Goal: Check status: Check status

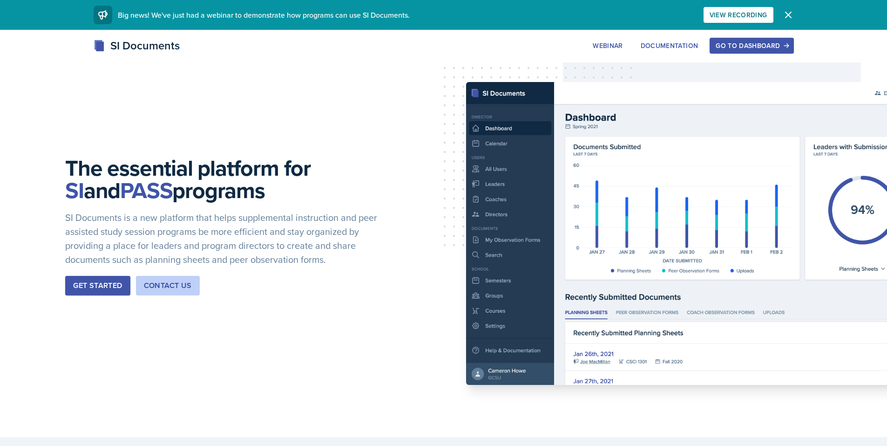
click at [759, 50] on button "Go to Dashboard" at bounding box center [752, 46] width 84 height 16
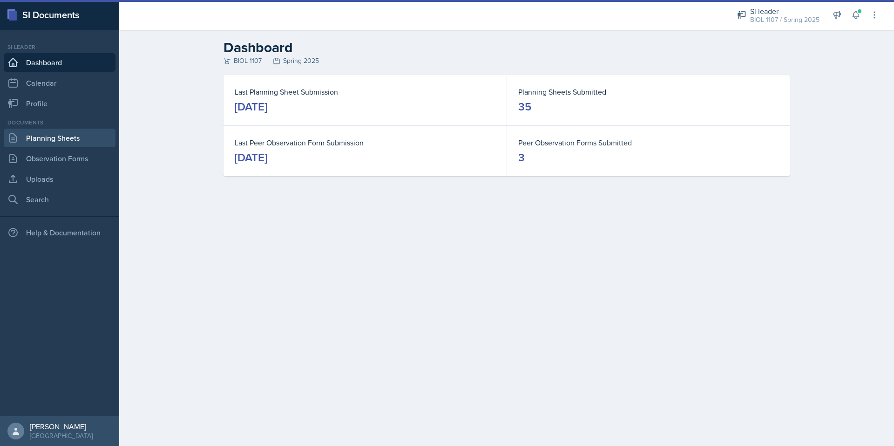
click at [67, 143] on link "Planning Sheets" at bounding box center [60, 138] width 112 height 19
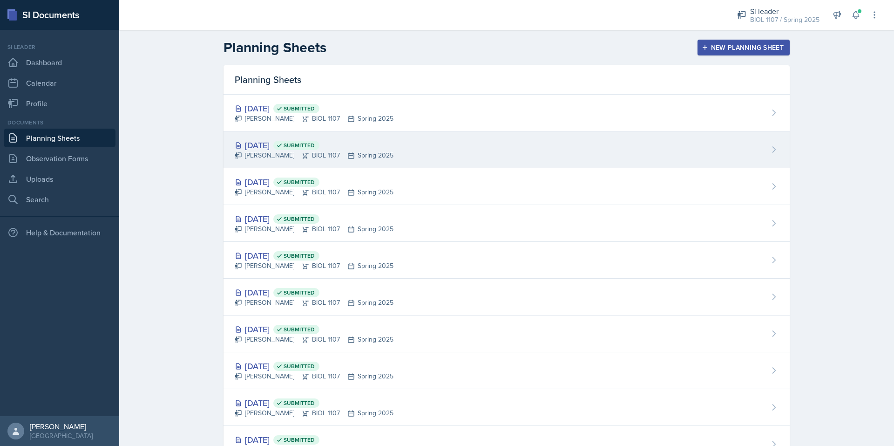
click at [270, 149] on div "[DATE] Submitted" at bounding box center [314, 145] width 159 height 13
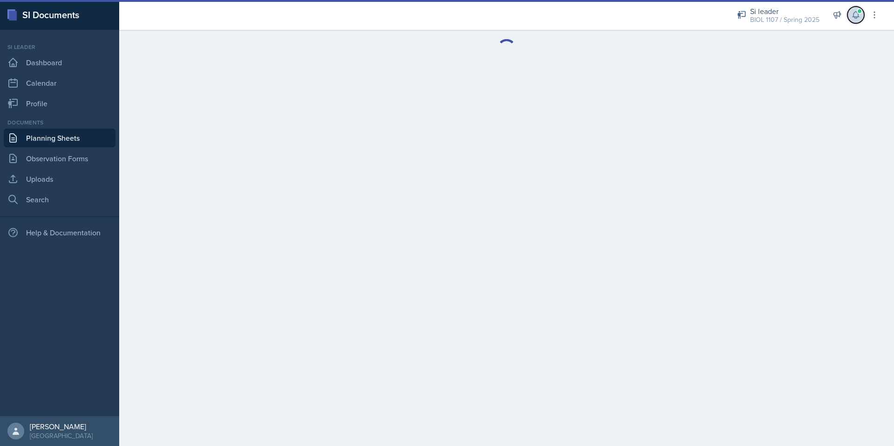
click at [855, 15] on icon at bounding box center [855, 14] width 9 height 9
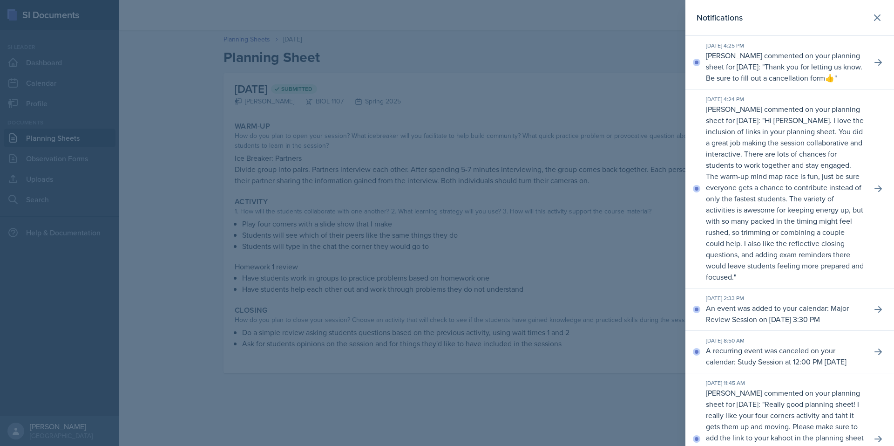
click at [524, 165] on div at bounding box center [447, 223] width 894 height 446
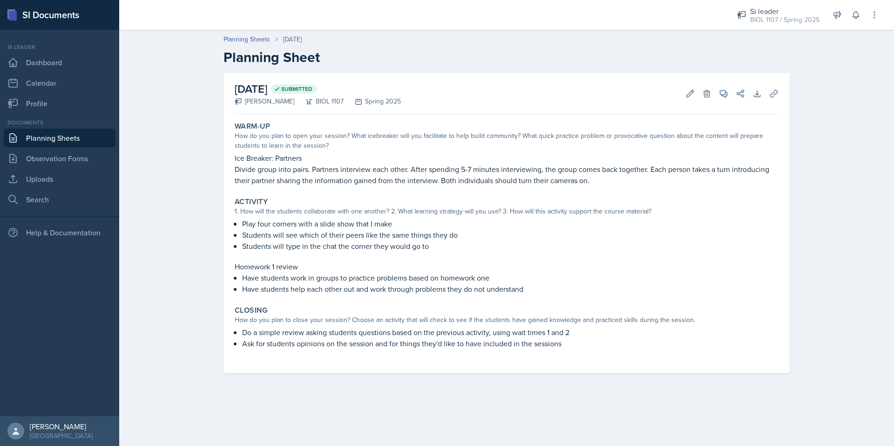
click at [81, 136] on link "Planning Sheets" at bounding box center [60, 138] width 112 height 19
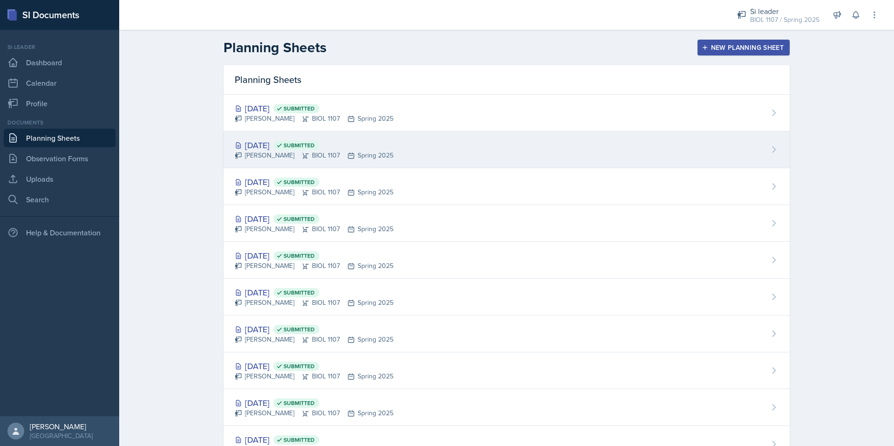
click at [258, 143] on div "[DATE] Submitted" at bounding box center [314, 145] width 159 height 13
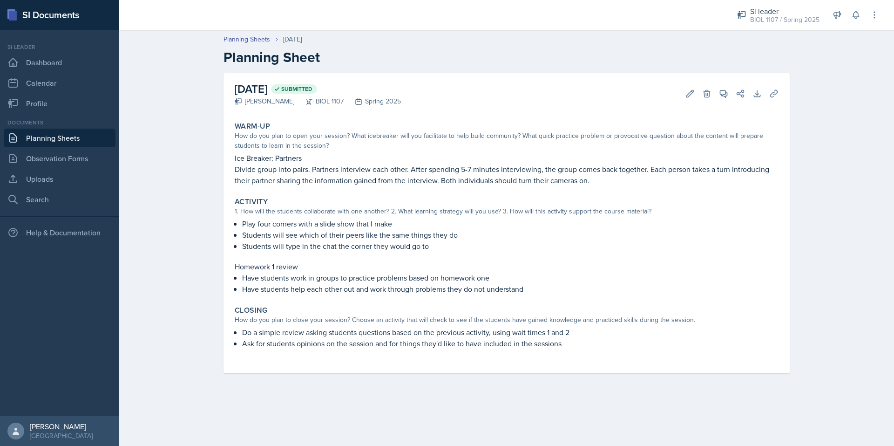
click at [77, 140] on link "Planning Sheets" at bounding box center [60, 138] width 112 height 19
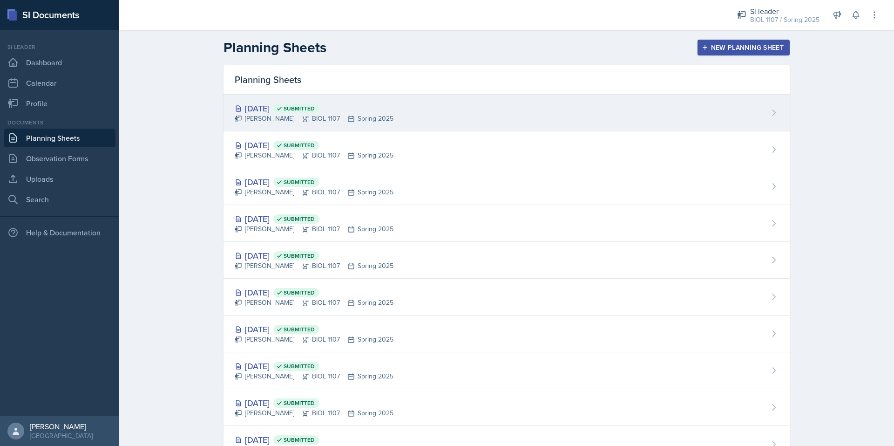
click at [280, 109] on div "[DATE] Submitted" at bounding box center [314, 108] width 159 height 13
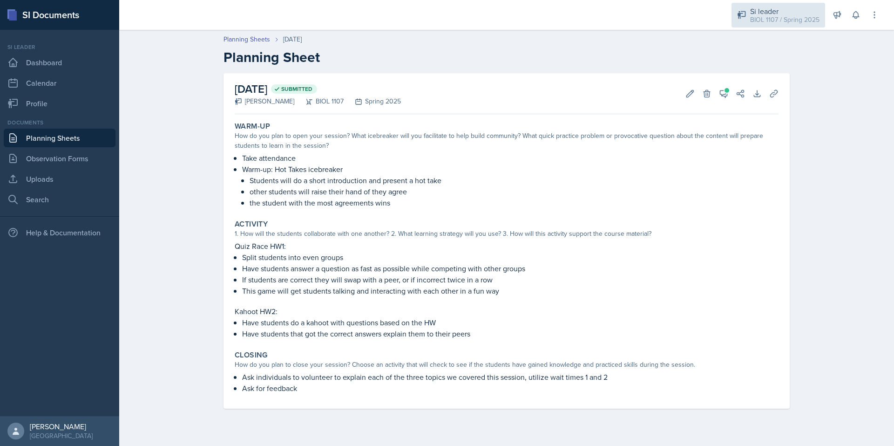
click at [781, 15] on div "BIOL 1107 / Spring 2025" at bounding box center [784, 20] width 69 height 10
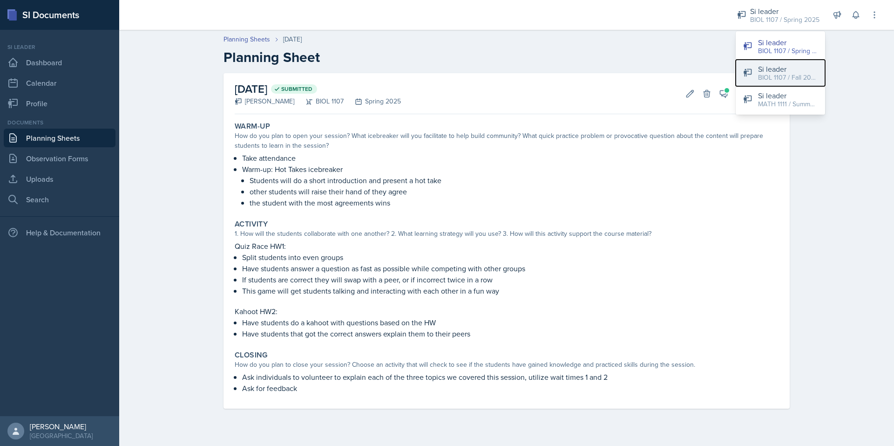
click at [781, 75] on div "BIOL 1107 / Fall 2025" at bounding box center [788, 78] width 60 height 10
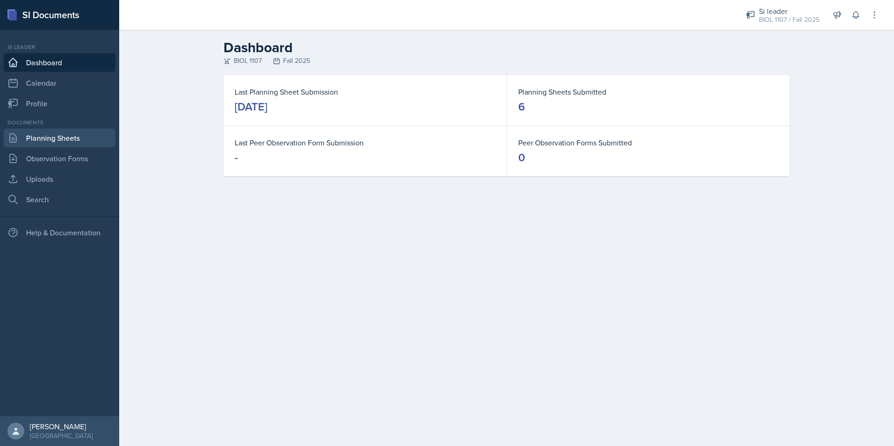
click at [76, 144] on link "Planning Sheets" at bounding box center [60, 138] width 112 height 19
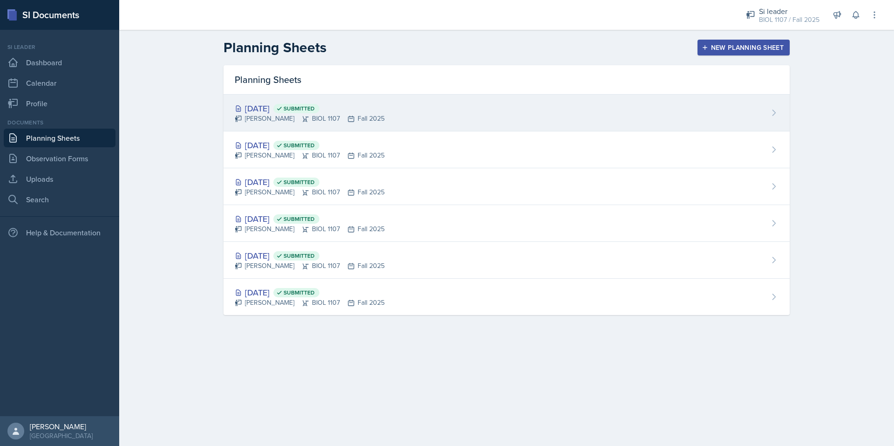
click at [250, 116] on div "[PERSON_NAME] BIOL 1107 Fall 2025" at bounding box center [310, 119] width 150 height 10
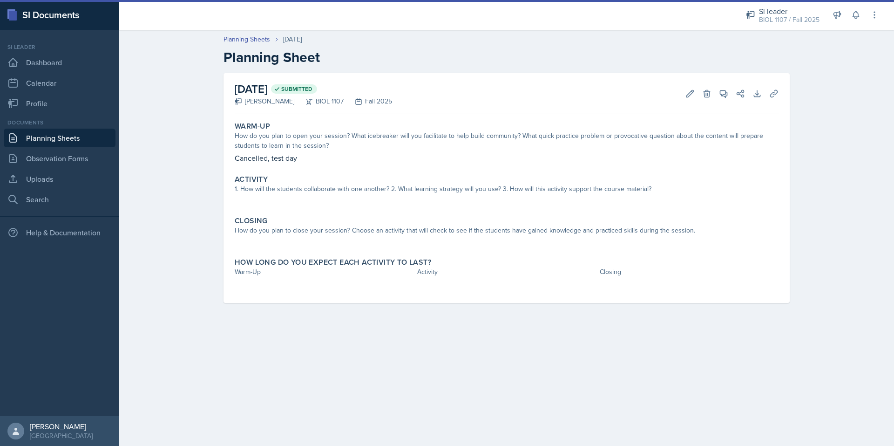
click at [44, 135] on link "Planning Sheets" at bounding box center [60, 138] width 112 height 19
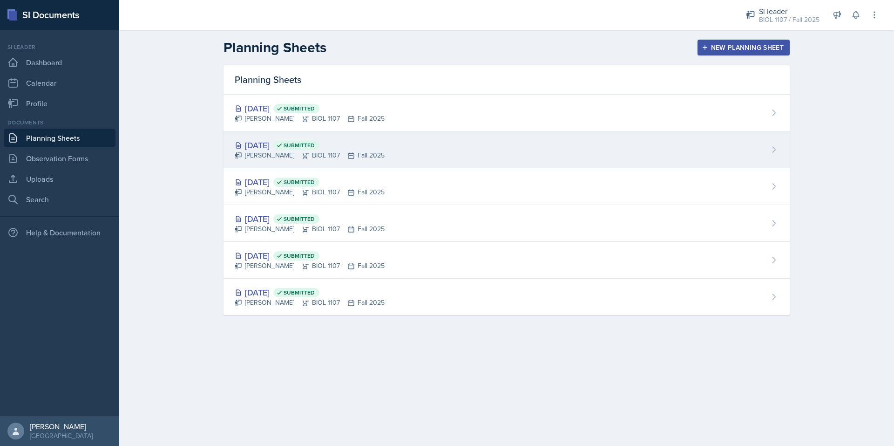
click at [260, 150] on div "[PERSON_NAME] BIOL 1107 Fall 2025" at bounding box center [310, 155] width 150 height 10
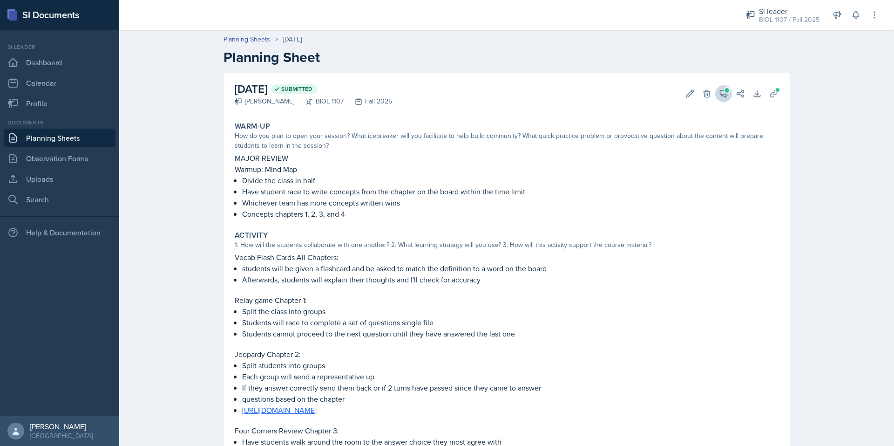
click at [725, 95] on button "View Comments" at bounding box center [723, 93] width 17 height 17
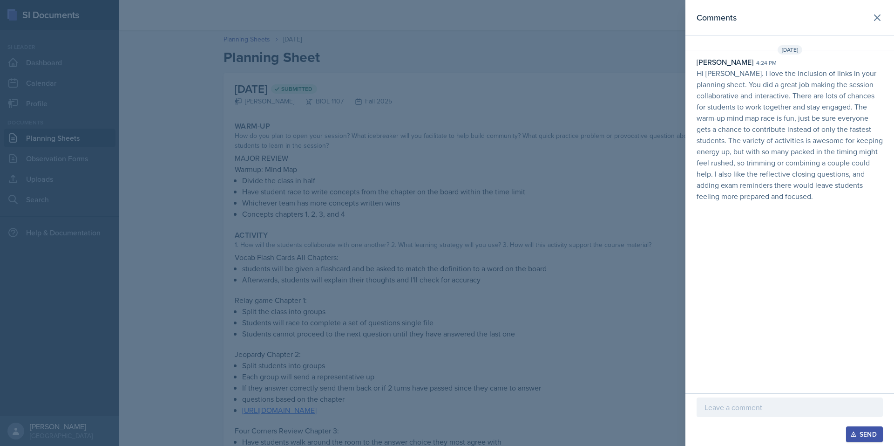
click at [668, 359] on div at bounding box center [447, 223] width 894 height 446
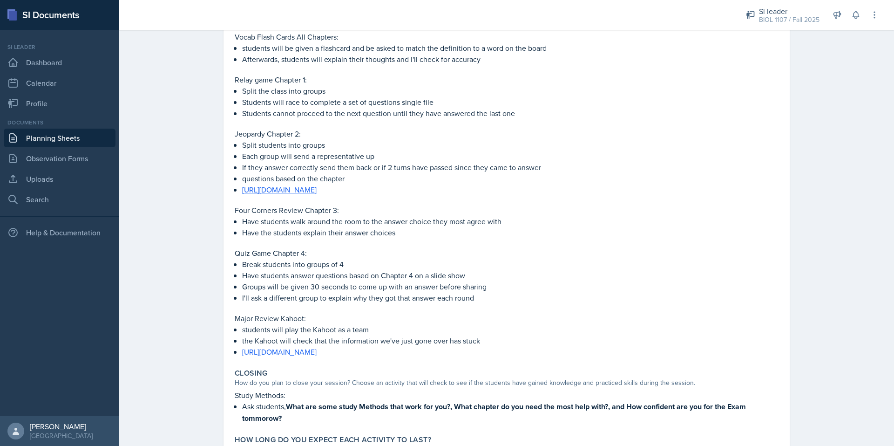
scroll to position [222, 0]
click at [753, 369] on div "Closing" at bounding box center [507, 371] width 544 height 9
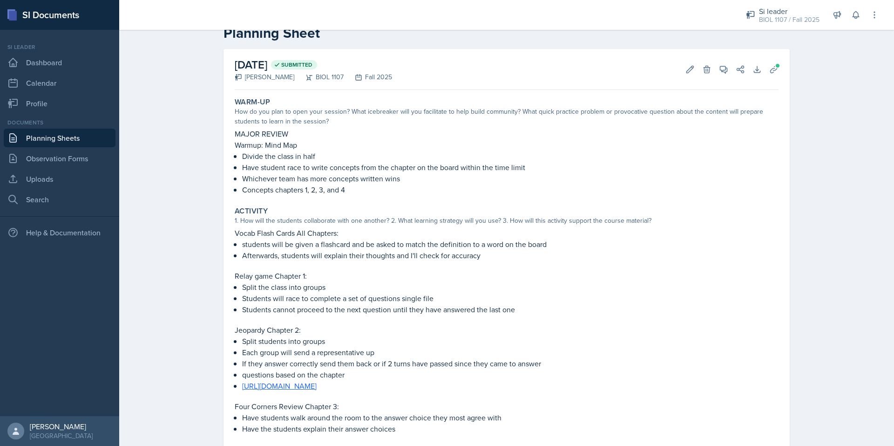
scroll to position [0, 0]
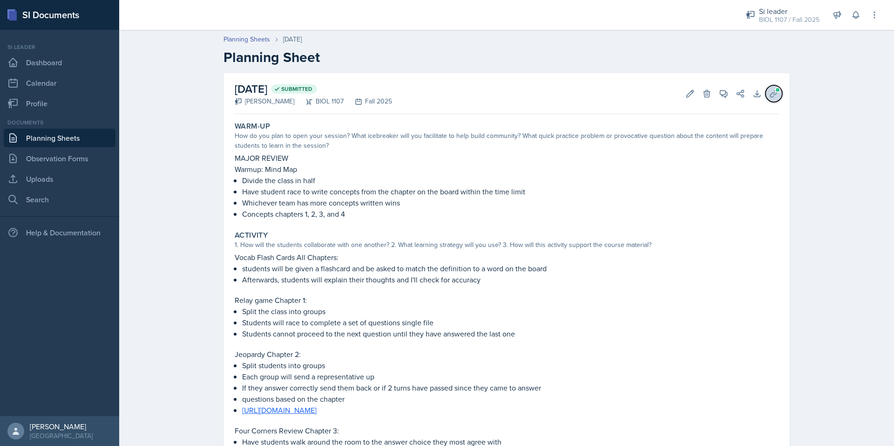
click at [771, 93] on icon at bounding box center [773, 93] width 7 height 7
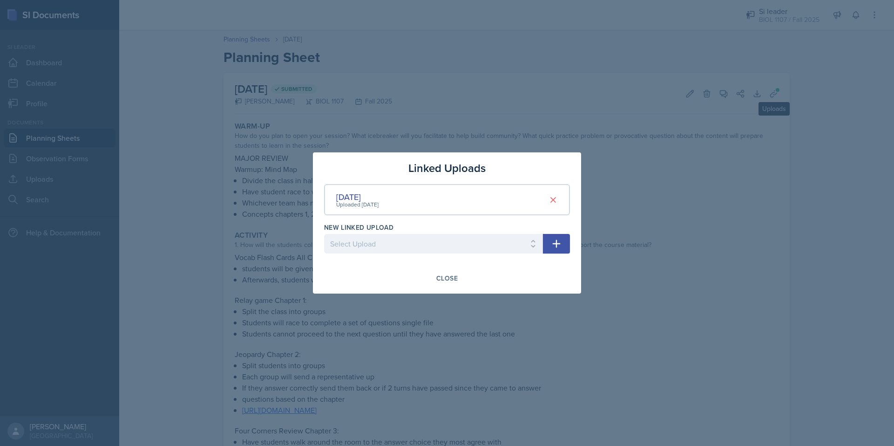
click at [732, 203] on div at bounding box center [447, 223] width 894 height 446
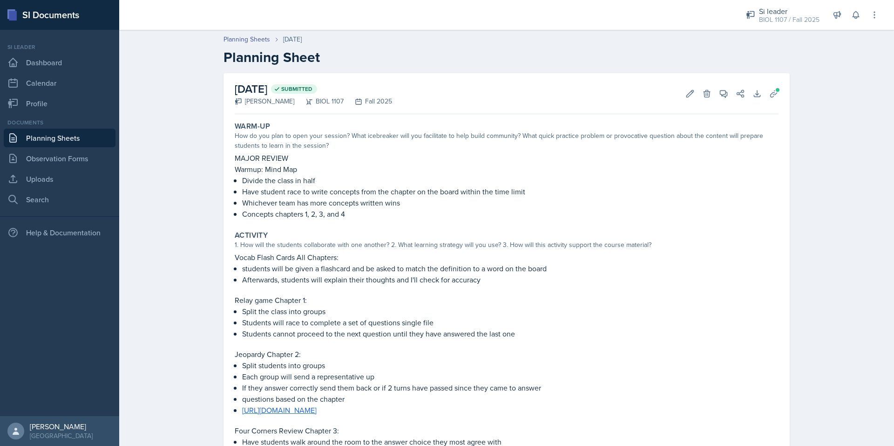
click at [260, 150] on div "Warm-Up How do you plan to open your session? What icebreaker will you facilita…" at bounding box center [506, 170] width 551 height 105
